Goal: Obtain resource: Download file/media

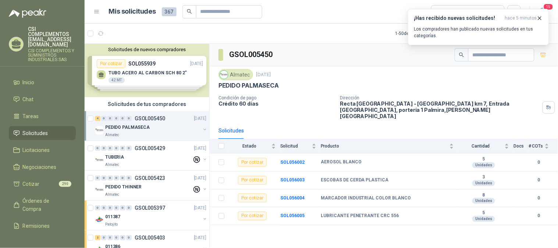
scroll to position [37, 0]
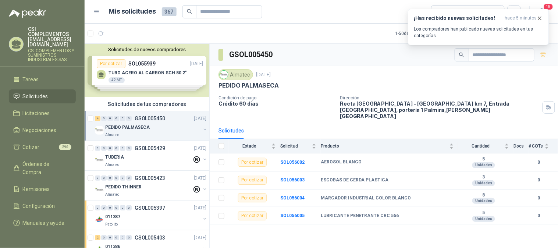
click at [126, 135] on div "Almatec" at bounding box center [152, 135] width 95 height 6
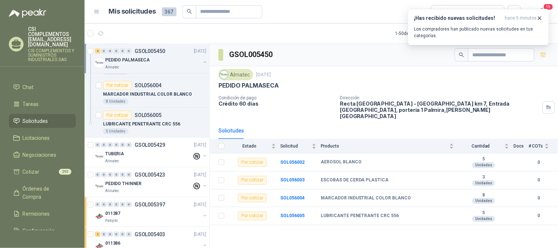
scroll to position [0, 0]
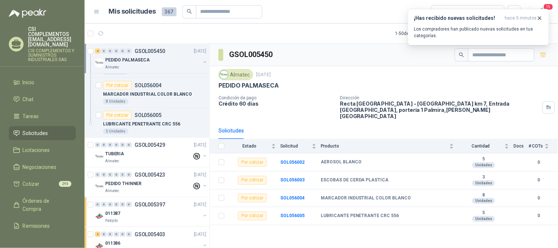
click at [32, 129] on span "Solicitudes" at bounding box center [35, 133] width 25 height 8
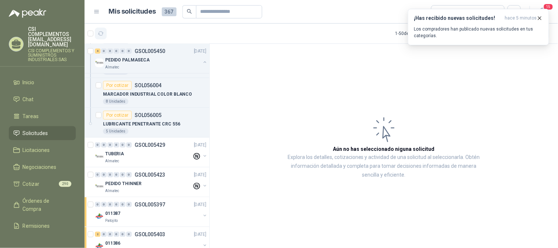
click at [97, 36] on button "button" at bounding box center [101, 34] width 12 height 12
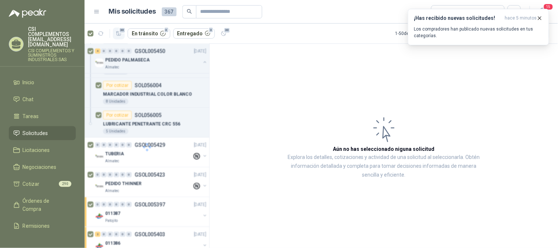
click at [118, 34] on icon "button" at bounding box center [118, 33] width 5 height 4
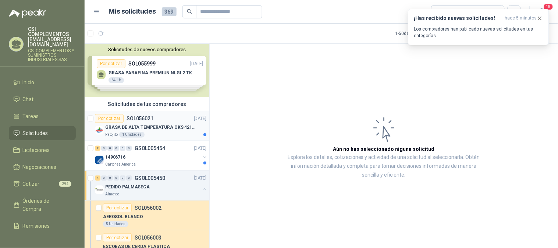
click at [160, 124] on p "GRASA DE ALTA TEMPERATURA OKS 4210 X 5 KG" at bounding box center [151, 127] width 92 height 7
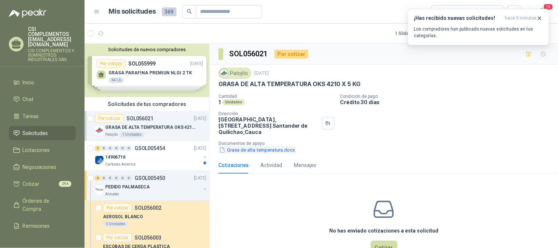
click at [270, 148] on button "Grasa de alta temperatura.docx" at bounding box center [257, 150] width 77 height 8
click at [291, 149] on button "Grasa de alta temperatura.docx" at bounding box center [257, 150] width 77 height 8
click at [226, 151] on button "Grasa de alta temperatura.docx" at bounding box center [257, 150] width 77 height 8
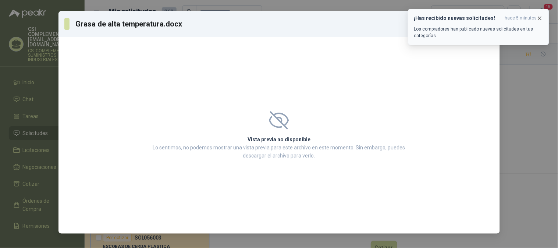
click at [539, 19] on icon "button" at bounding box center [540, 18] width 6 height 6
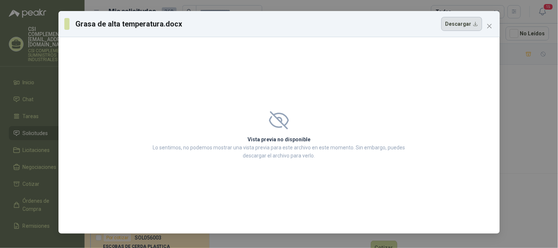
click at [467, 23] on button "Descargar" at bounding box center [462, 24] width 41 height 14
click at [492, 27] on span "Close" at bounding box center [490, 26] width 12 height 6
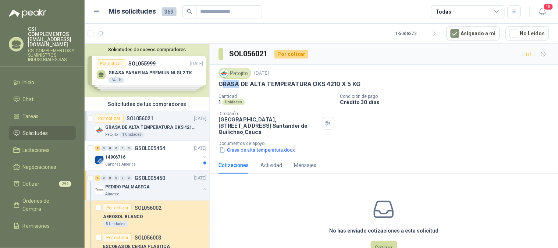
drag, startPoint x: 222, startPoint y: 85, endPoint x: 238, endPoint y: 82, distance: 16.3
click at [238, 82] on p "GRASA DE ALTA TEMPERATURA OKS 4210 X 5 KG" at bounding box center [290, 84] width 142 height 8
click at [226, 86] on p "GRASA DE ALTA TEMPERATURA OKS 4210 X 5 KG" at bounding box center [290, 84] width 142 height 8
click at [217, 88] on div "Patojito [DATE] GRASA DE ALTA TEMPERATURA OKS 4210 X 5 KG Cantidad 1 Unidades C…" at bounding box center [384, 111] width 348 height 92
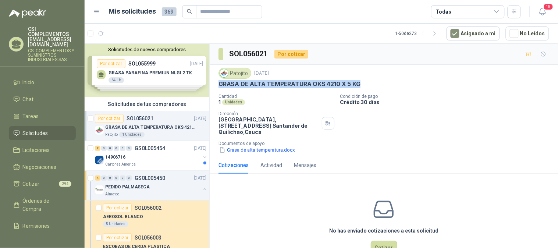
drag, startPoint x: 217, startPoint y: 88, endPoint x: 368, endPoint y: 82, distance: 151.0
click at [368, 82] on div "Patojito [DATE] GRASA DE ALTA TEMPERATURA OKS 4210 X 5 KG Cantidad 1 Unidades C…" at bounding box center [384, 111] width 348 height 92
copy p "GRASA DE ALTA TEMPERATURA OKS 4210 X 5 KG"
click at [116, 153] on div "14906716" at bounding box center [152, 157] width 95 height 9
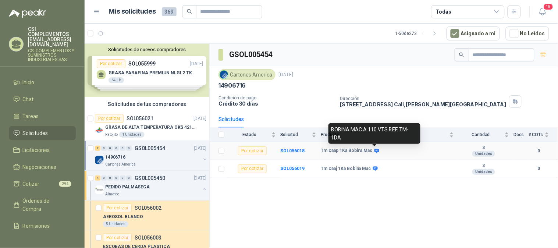
click at [375, 153] on icon at bounding box center [377, 151] width 6 height 6
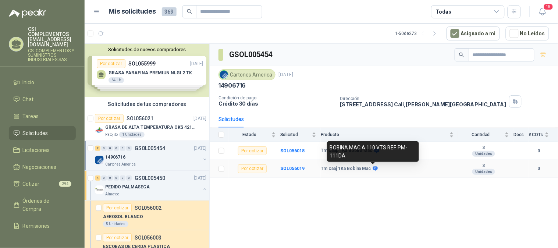
click at [403, 171] on div "Tm Daaj 1Ka Bobina Mac" at bounding box center [387, 169] width 133 height 6
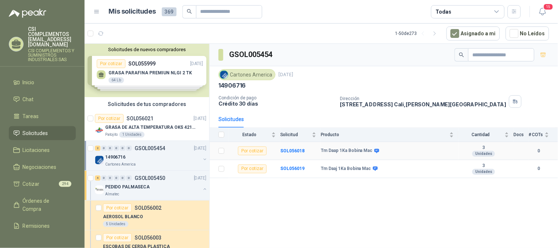
click at [379, 151] on div "Tm Daap 1Ka Bobina Mac" at bounding box center [387, 151] width 133 height 6
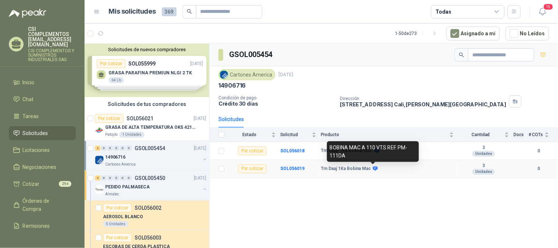
click at [376, 170] on icon at bounding box center [375, 169] width 5 height 4
